Goal: Task Accomplishment & Management: Use online tool/utility

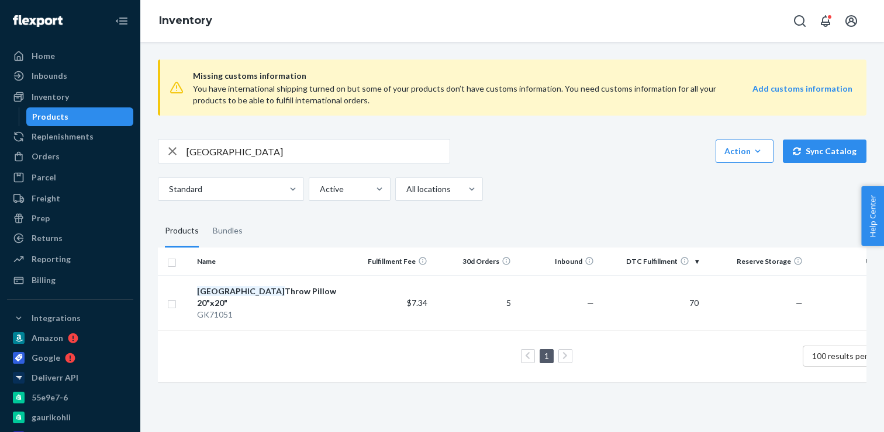
click at [210, 151] on input "Anatolia" at bounding box center [317, 151] width 263 height 23
paste input "Genev"
click at [205, 151] on input "Geneva" at bounding box center [317, 151] width 263 height 23
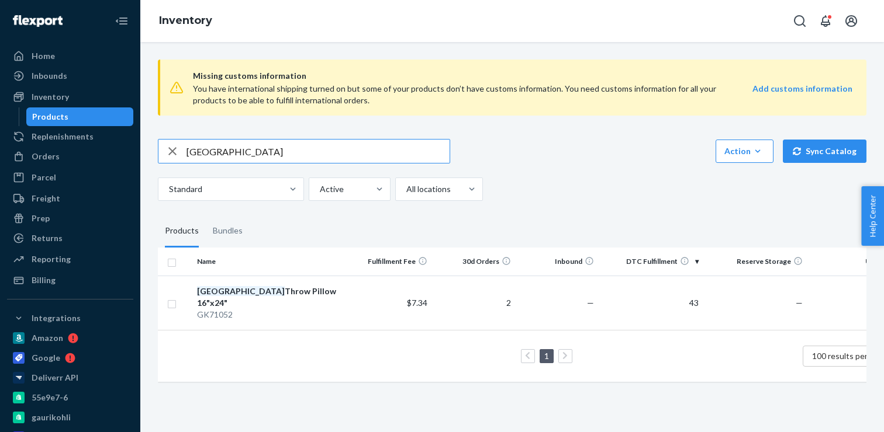
paste input "Trikal"
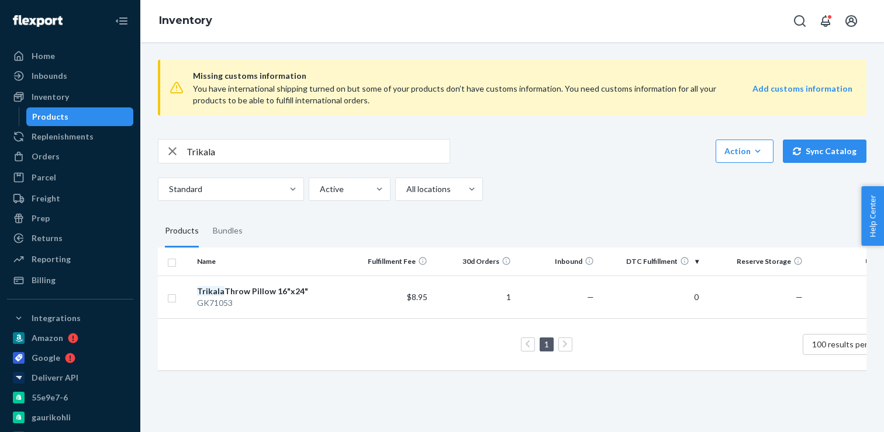
click at [206, 148] on input "Trikala" at bounding box center [317, 151] width 263 height 23
paste input "Sidari"
click at [189, 146] on input "Sidari" at bounding box center [317, 151] width 263 height 23
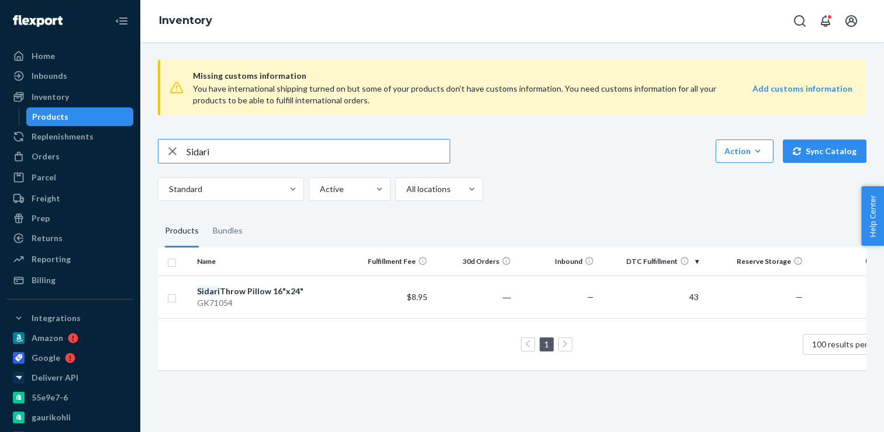
paste input "Gudva"
type input "Gudva"
click at [199, 153] on input "Gudva" at bounding box center [317, 151] width 263 height 23
paste input "Croati"
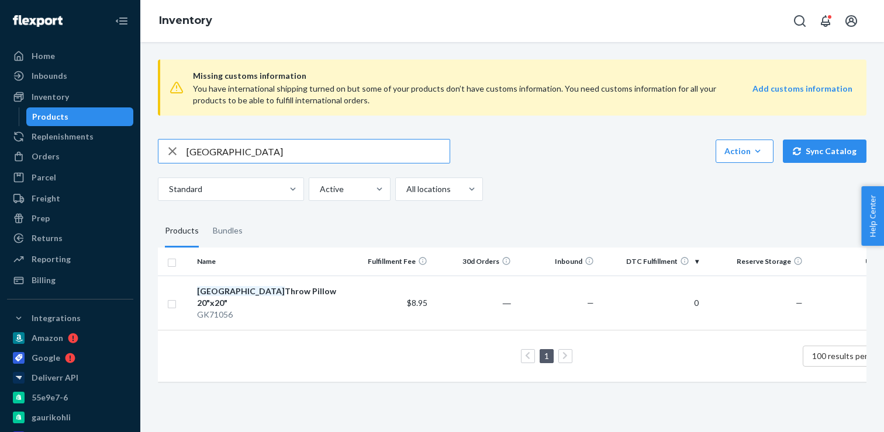
click at [208, 147] on input "Croatia" at bounding box center [317, 151] width 263 height 23
paste input "Budapest"
click at [205, 148] on input "Budapest" at bounding box center [317, 151] width 263 height 23
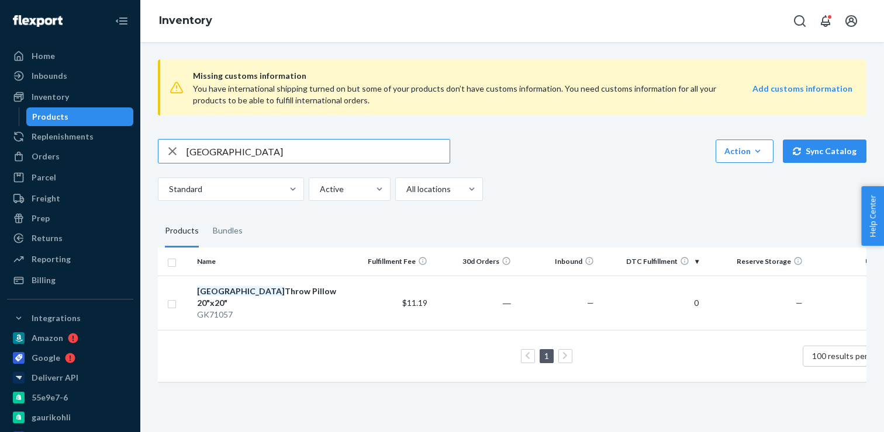
paste input "Vienna"
click at [195, 147] on input "Vienna" at bounding box center [317, 151] width 263 height 23
paste input "Prague"
click at [205, 146] on input "Prague" at bounding box center [317, 151] width 263 height 23
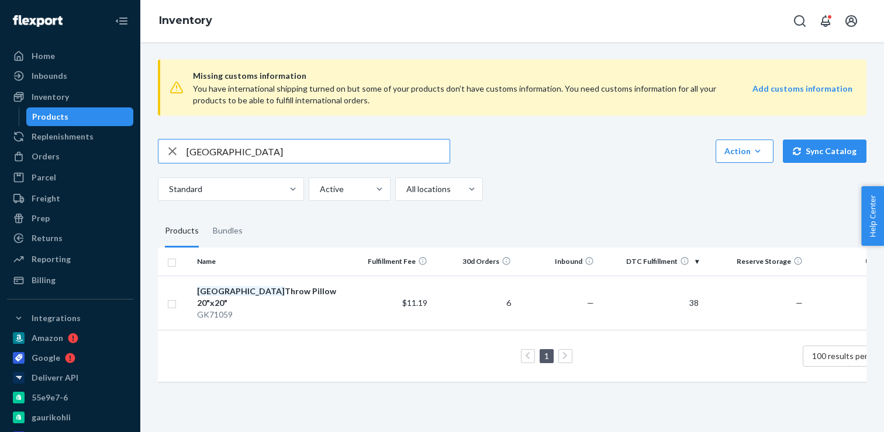
click at [205, 146] on input "Prague" at bounding box center [317, 151] width 263 height 23
paste input "Foshan"
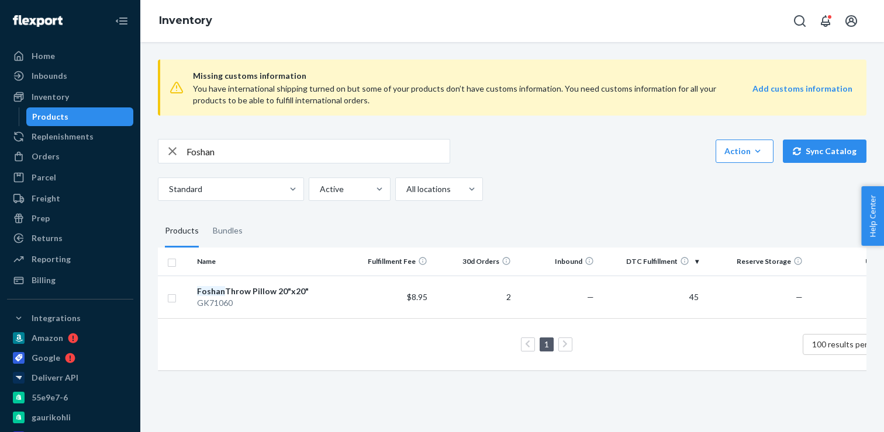
click at [209, 149] on input "Foshan" at bounding box center [317, 151] width 263 height 23
paste input "resno"
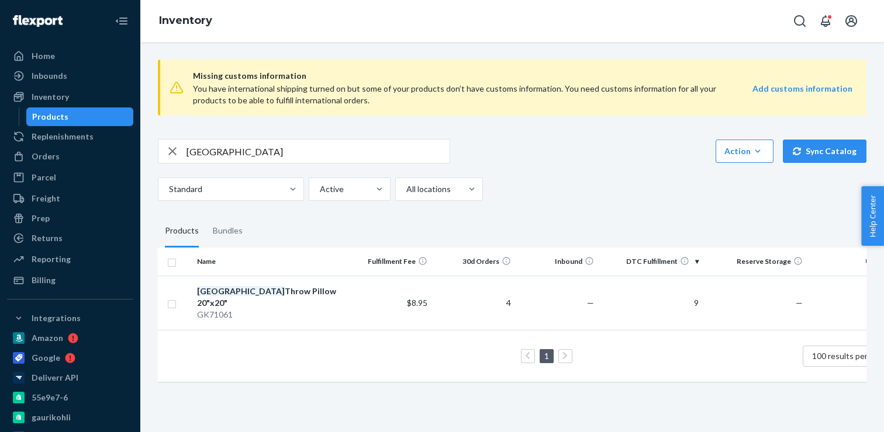
click at [215, 142] on input "Fresno" at bounding box center [317, 151] width 263 height 23
paste input "Chandler"
click at [208, 154] on input "Chandler" at bounding box center [317, 151] width 263 height 23
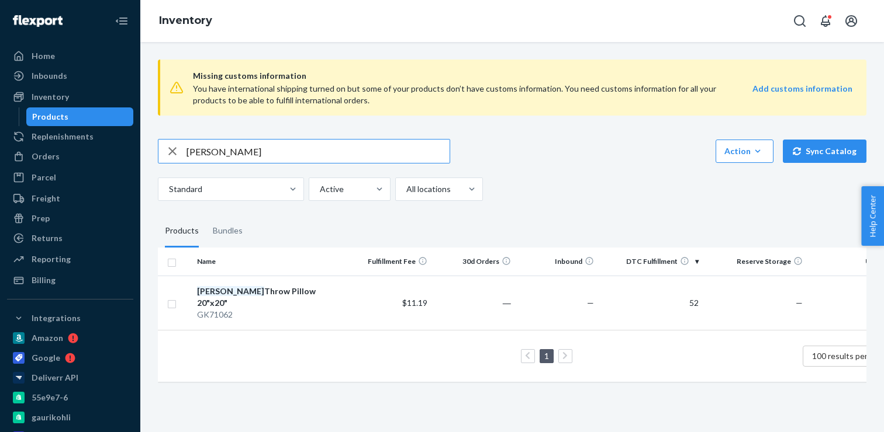
click at [208, 154] on input "Chandler" at bounding box center [317, 151] width 263 height 23
paste input "Giraffe"
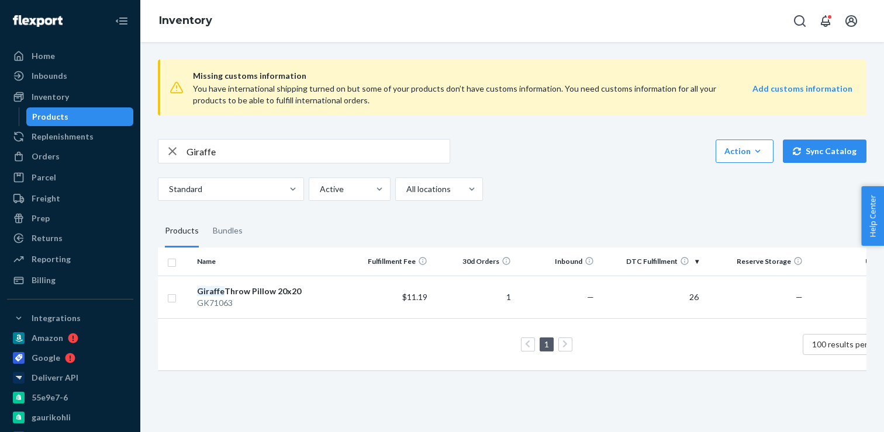
click at [196, 157] on input "Giraffe" at bounding box center [317, 151] width 263 height 23
paste input "Phoenix"
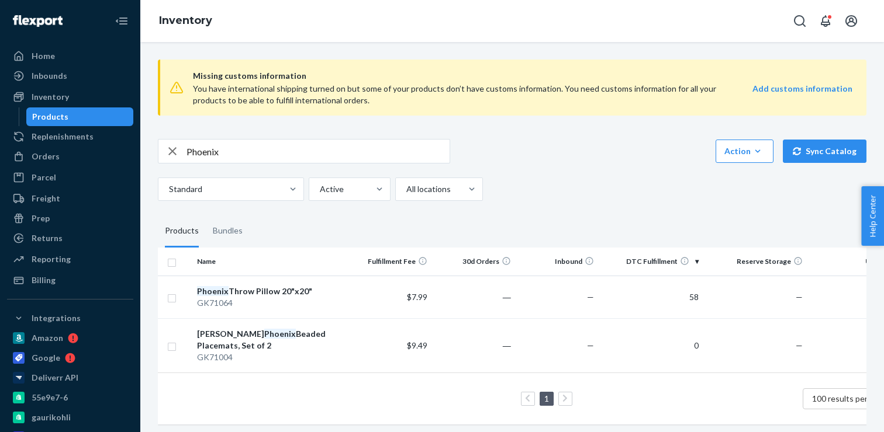
click at [249, 152] on input "Phoenix" at bounding box center [317, 151] width 263 height 23
paste input "Fateh"
type input "Fateh"
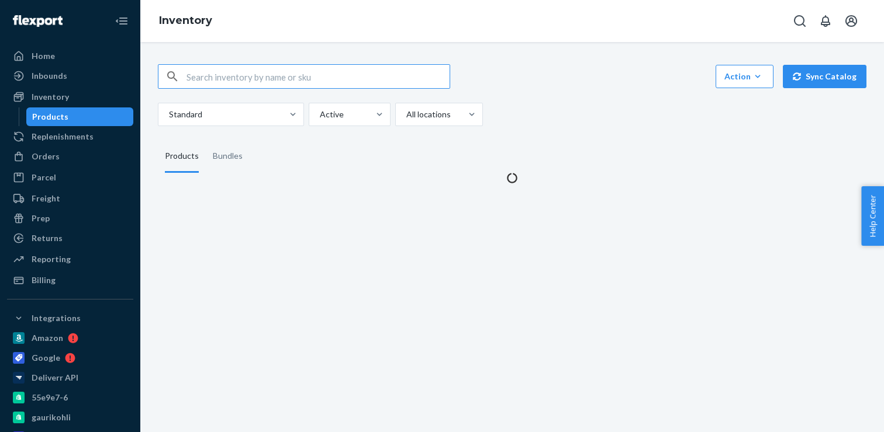
click at [303, 75] on input "text" at bounding box center [317, 76] width 263 height 23
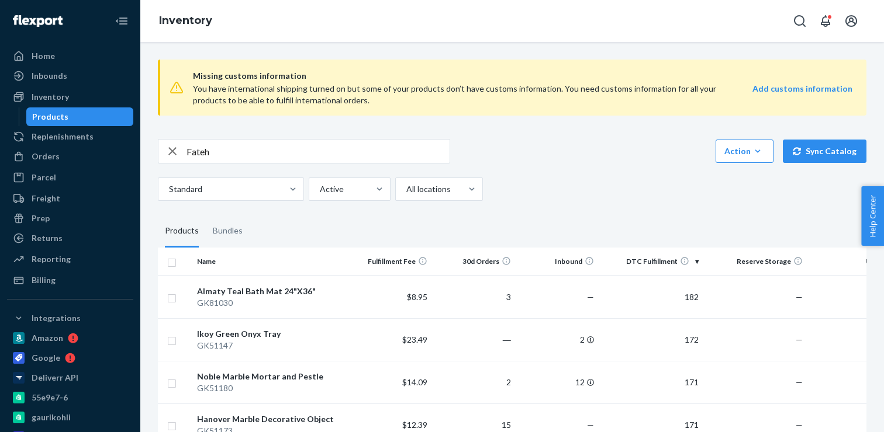
click at [297, 144] on input "Fateh" at bounding box center [317, 151] width 263 height 23
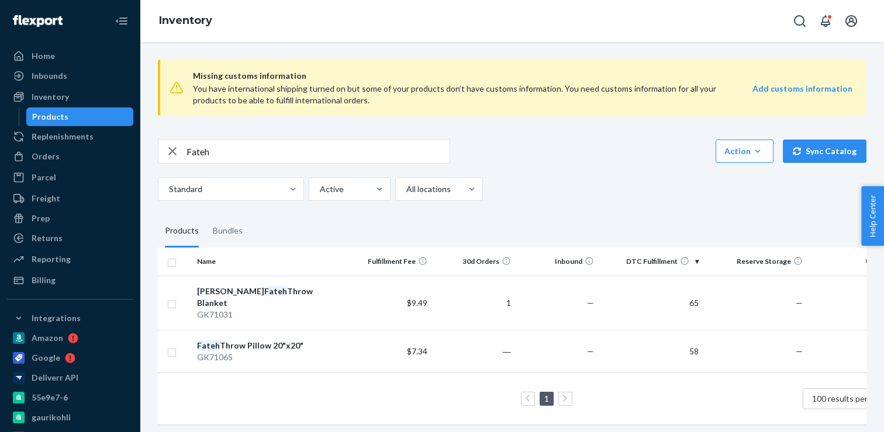
click at [214, 146] on input "Fateh" at bounding box center [317, 151] width 263 height 23
paste input "Varanasi"
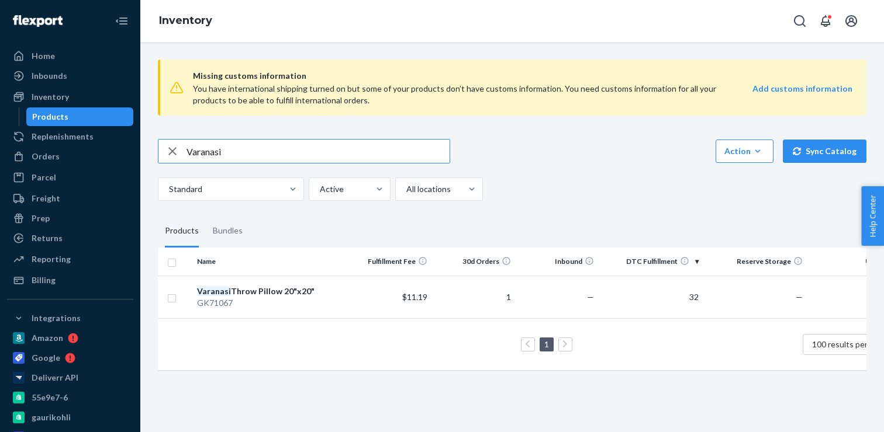
click at [214, 147] on input "Varanasi" at bounding box center [317, 151] width 263 height 23
paste input "[GEOGRAPHIC_DATA]"
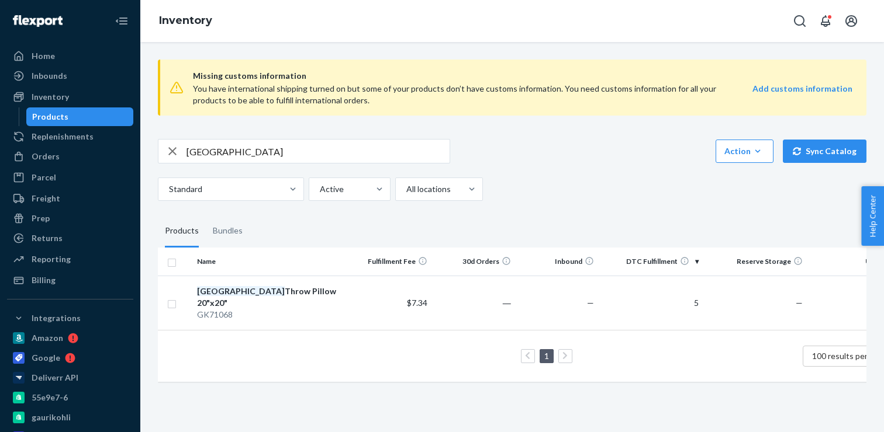
click at [197, 150] on input "[GEOGRAPHIC_DATA]" at bounding box center [317, 151] width 263 height 23
click at [223, 153] on input "[GEOGRAPHIC_DATA]" at bounding box center [317, 151] width 263 height 23
paste input "Zahara"
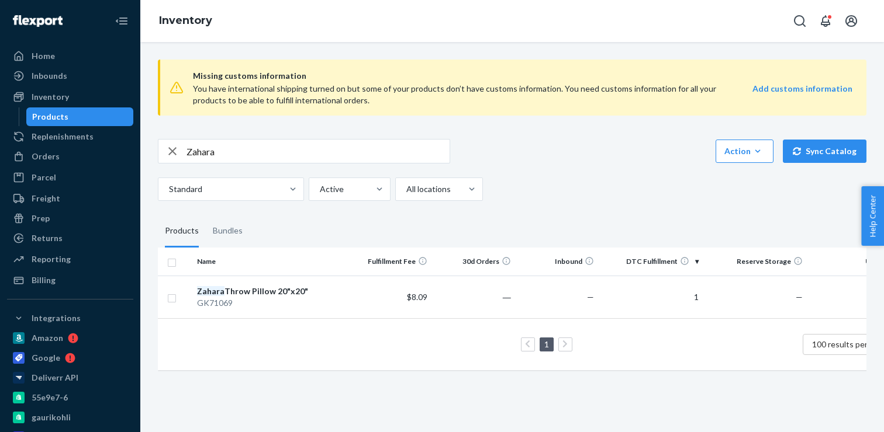
click at [221, 144] on input "Zahara" at bounding box center [317, 151] width 263 height 23
paste input "[GEOGRAPHIC_DATA]"
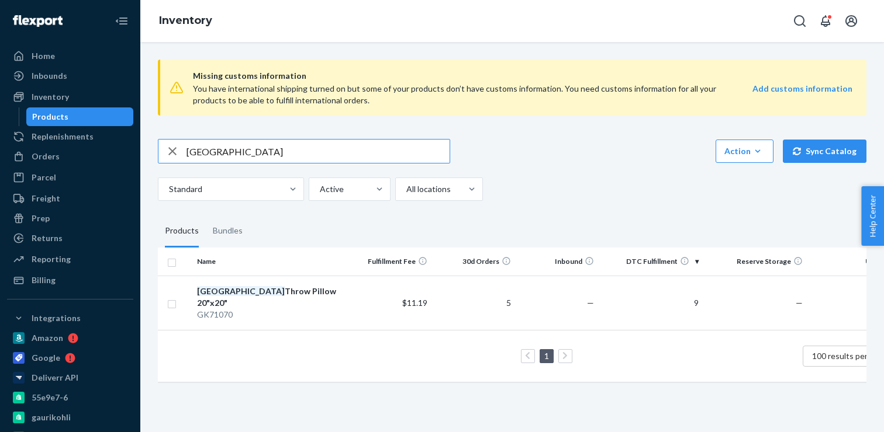
click at [205, 157] on input "[GEOGRAPHIC_DATA]" at bounding box center [317, 151] width 263 height 23
paste input "Likasi"
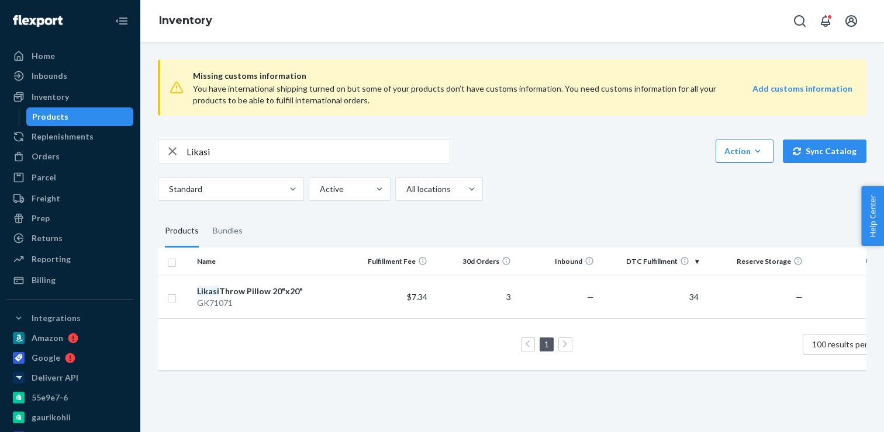
click at [233, 149] on input "Likasi" at bounding box center [317, 151] width 263 height 23
paste input "Junia"
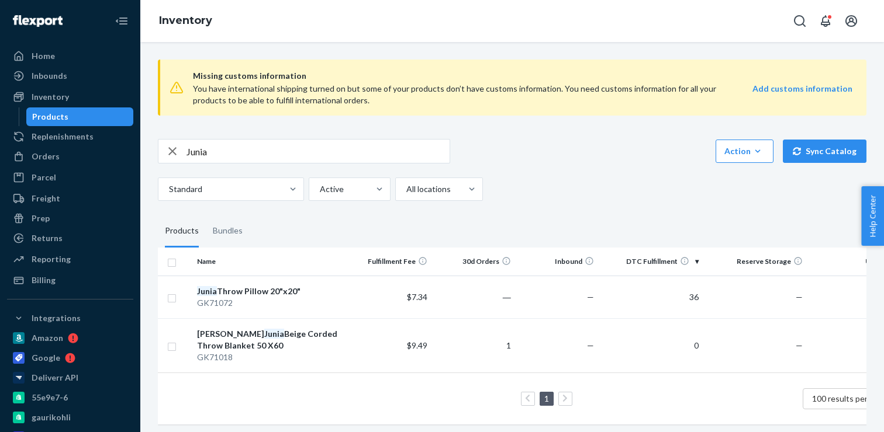
click at [207, 145] on input "Junia" at bounding box center [317, 151] width 263 height 23
paste input "[MEDICAL_DATA]"
type input "Fontana"
